Goal: Task Accomplishment & Management: Manage account settings

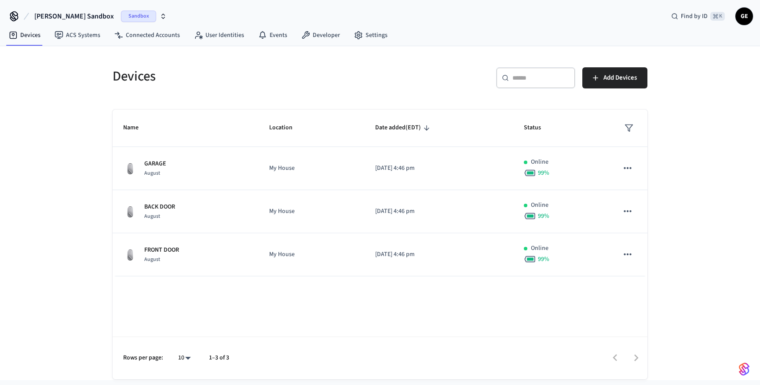
click at [121, 16] on span "Sandbox" at bounding box center [138, 16] width 35 height 11
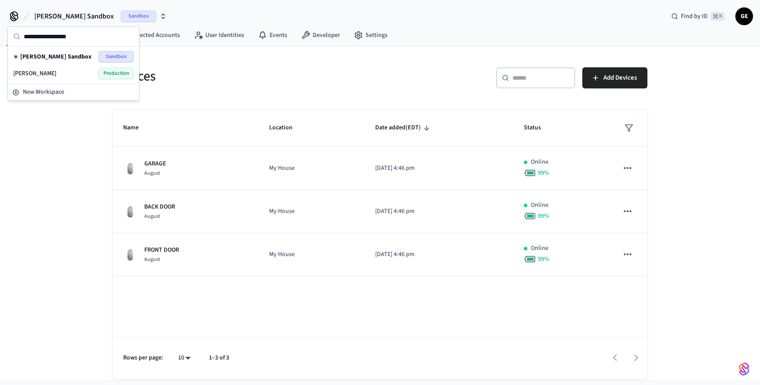
click at [21, 76] on span "hass" at bounding box center [34, 73] width 43 height 9
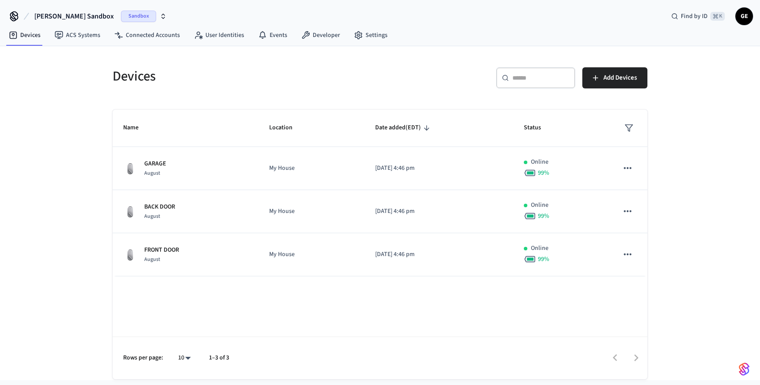
click at [749, 20] on span "GE" at bounding box center [744, 16] width 16 height 16
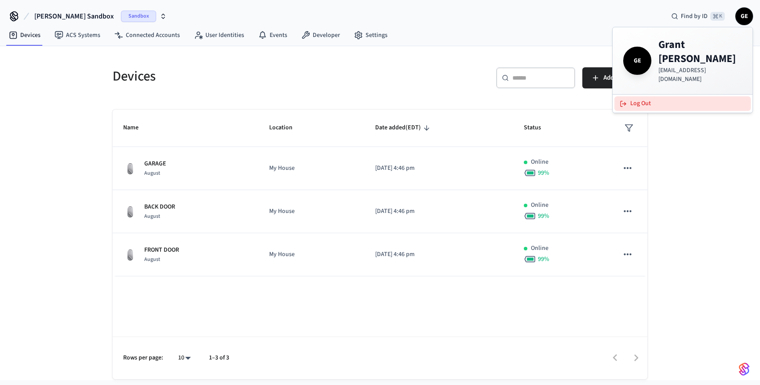
click at [634, 96] on button "Log Out" at bounding box center [682, 103] width 136 height 15
